Goal: Task Accomplishment & Management: Manage account settings

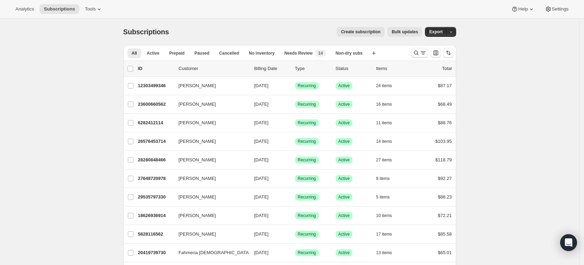
click at [418, 52] on icon "Search and filter results" at bounding box center [416, 52] width 7 height 7
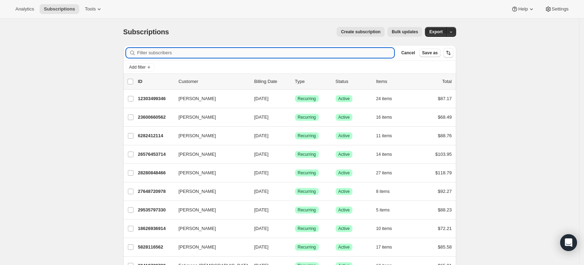
click at [162, 52] on input "Filter subscribers" at bounding box center [265, 53] width 257 height 10
paste input "[PERSON_NAME][EMAIL_ADDRESS][DOMAIN_NAME]"
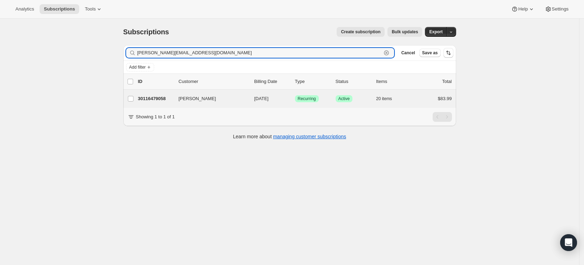
type input "[PERSON_NAME][EMAIL_ADDRESS][DOMAIN_NAME]"
click at [146, 105] on div "[PERSON_NAME] 30116479058 [PERSON_NAME] [DATE] Success Recurring Success Active…" at bounding box center [289, 99] width 333 height 18
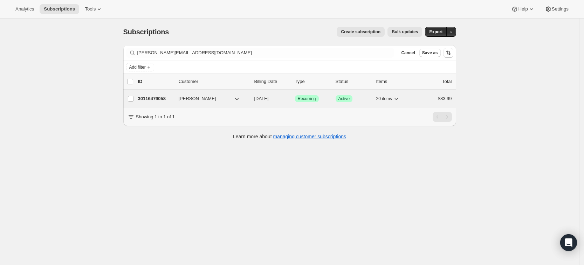
click at [146, 100] on p "30116479058" at bounding box center [155, 98] width 35 height 7
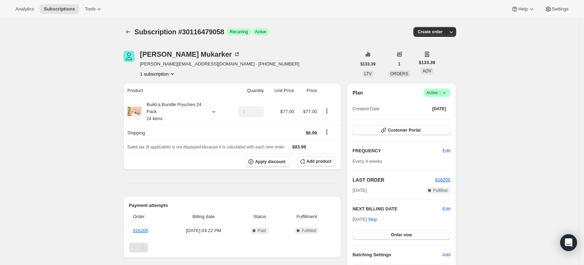
click at [126, 37] on div "Subscription #30116479058. This page is ready Subscription #30116479058 Success…" at bounding box center [289, 32] width 333 height 27
click at [127, 34] on icon "Subscriptions" at bounding box center [128, 31] width 7 height 7
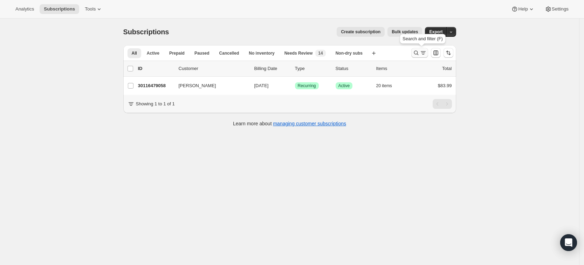
click at [415, 56] on icon "Search and filter results" at bounding box center [416, 52] width 7 height 7
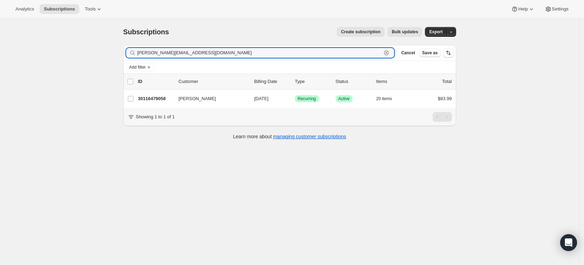
click at [389, 54] on icon "button" at bounding box center [386, 52] width 5 height 5
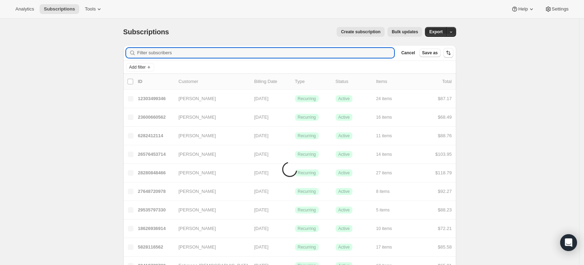
paste input "[EMAIL_ADDRESS][DOMAIN_NAME]"
type input "[EMAIL_ADDRESS][DOMAIN_NAME]"
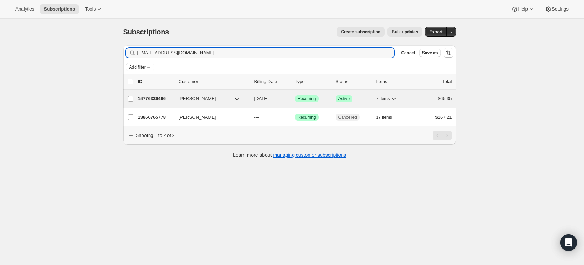
click at [149, 101] on p "14776336466" at bounding box center [155, 98] width 35 height 7
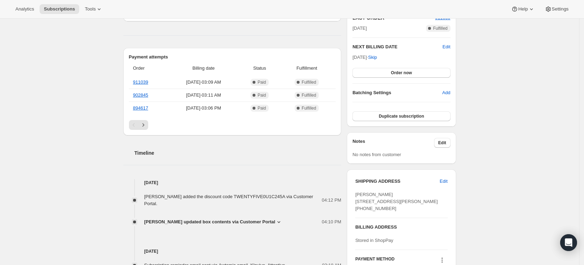
scroll to position [163, 0]
click at [445, 181] on span "Edit" at bounding box center [444, 180] width 8 height 7
select select "GA"
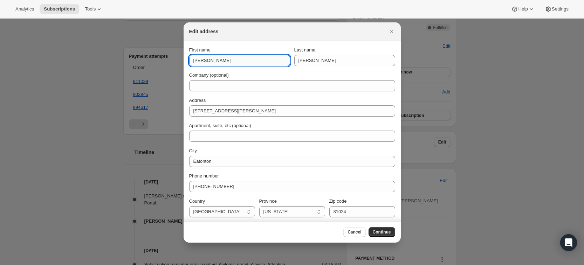
click at [195, 61] on input "[PERSON_NAME]" at bounding box center [239, 60] width 101 height 11
type input "[PERSON_NAME]"
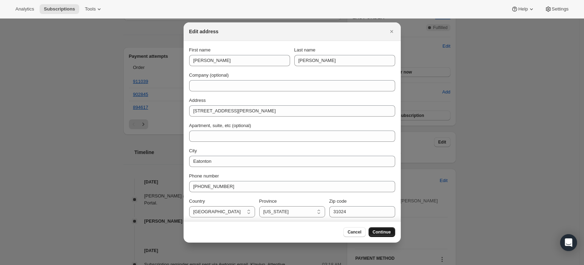
click at [379, 234] on span "Continue" at bounding box center [382, 232] width 18 height 6
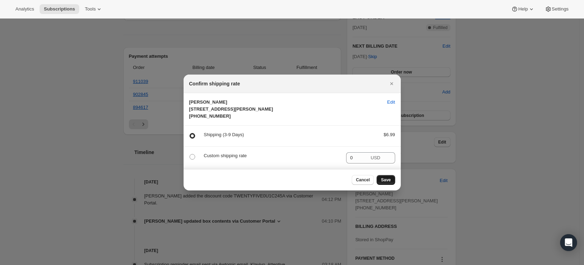
click at [391, 185] on button "Save" at bounding box center [386, 180] width 18 height 10
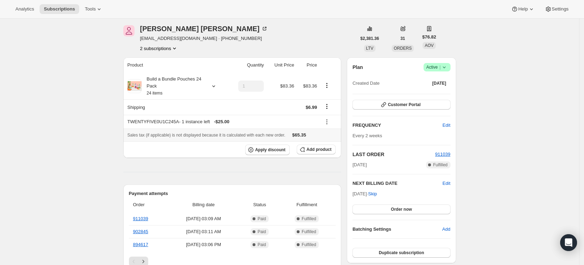
scroll to position [0, 0]
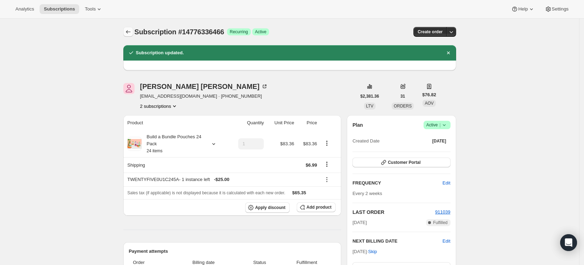
click at [131, 31] on icon "Subscriptions" at bounding box center [128, 31] width 7 height 7
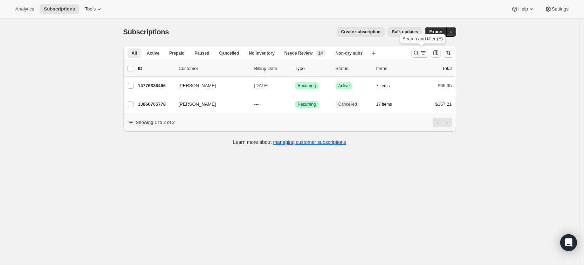
click at [420, 53] on icon "Search and filter results" at bounding box center [416, 52] width 7 height 7
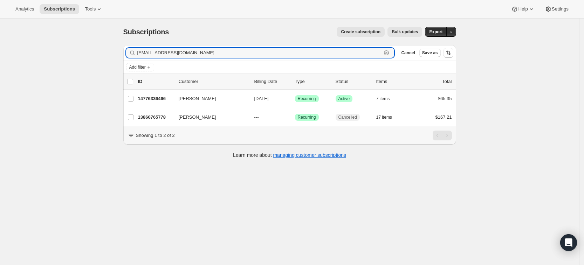
click at [388, 54] on icon "button" at bounding box center [386, 53] width 2 height 2
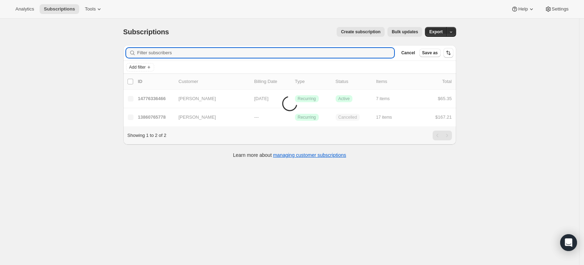
paste input "[EMAIL_ADDRESS][DOMAIN_NAME]"
type input "[EMAIL_ADDRESS][DOMAIN_NAME]"
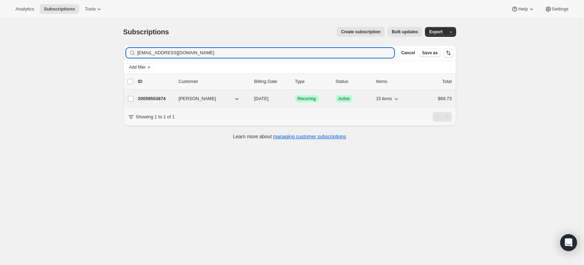
click at [164, 99] on p "20059553874" at bounding box center [155, 98] width 35 height 7
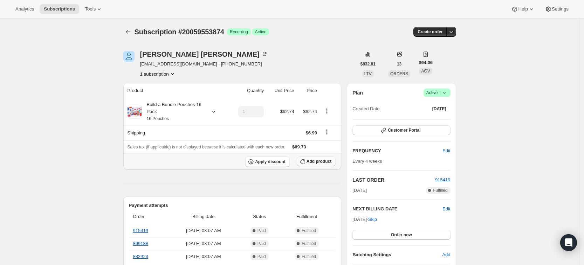
click at [322, 160] on span "Add product" at bounding box center [319, 162] width 25 height 6
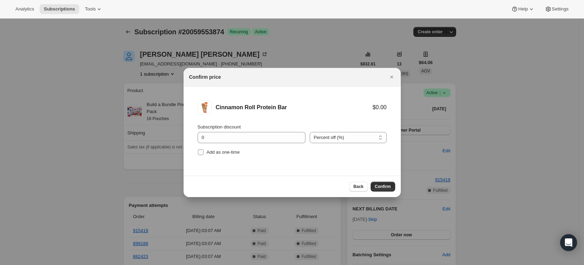
click at [224, 153] on span "Add as one-time" at bounding box center [223, 152] width 33 height 5
click at [204, 153] on input "Add as one-time" at bounding box center [201, 153] width 6 height 6
checkbox input "true"
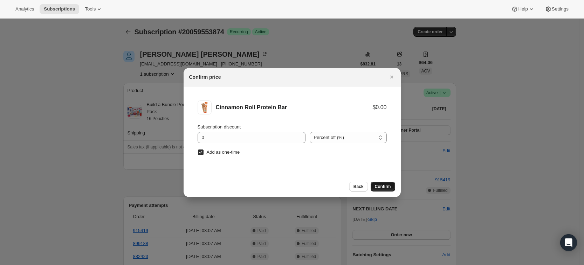
click at [391, 186] on button "Confirm" at bounding box center [383, 187] width 25 height 10
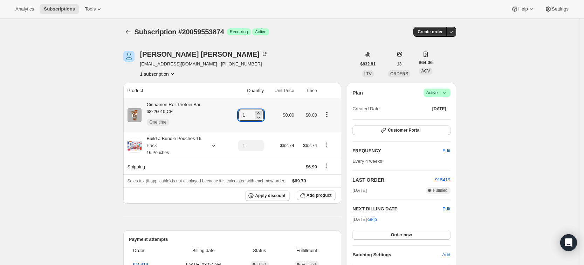
click at [260, 113] on icon at bounding box center [258, 113] width 3 height 2
type input "3"
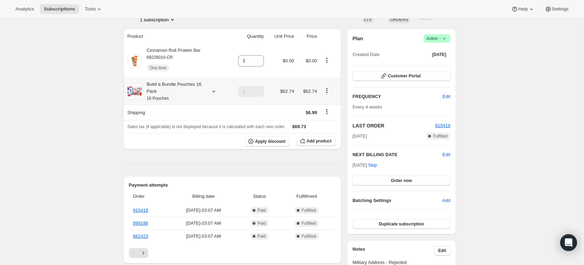
scroll to position [59, 0]
